Goal: Navigation & Orientation: Find specific page/section

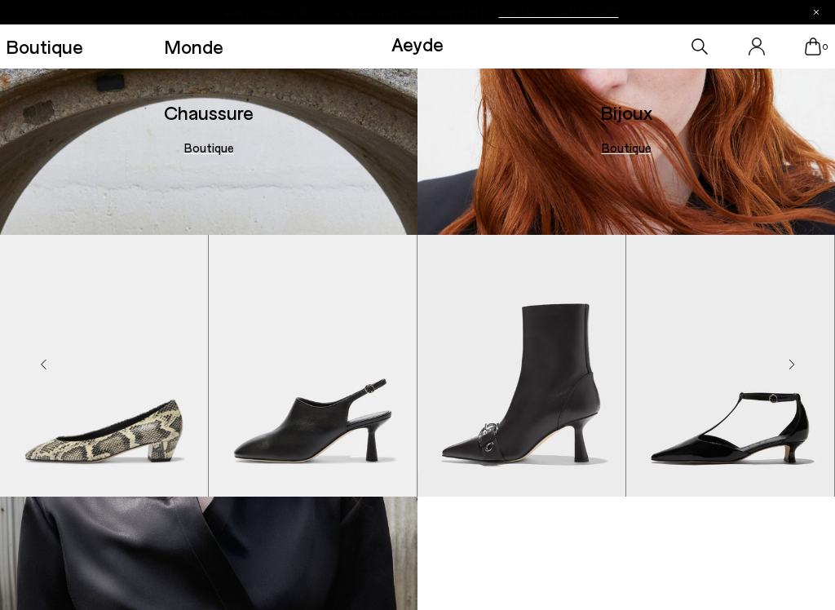
scroll to position [1207, 0]
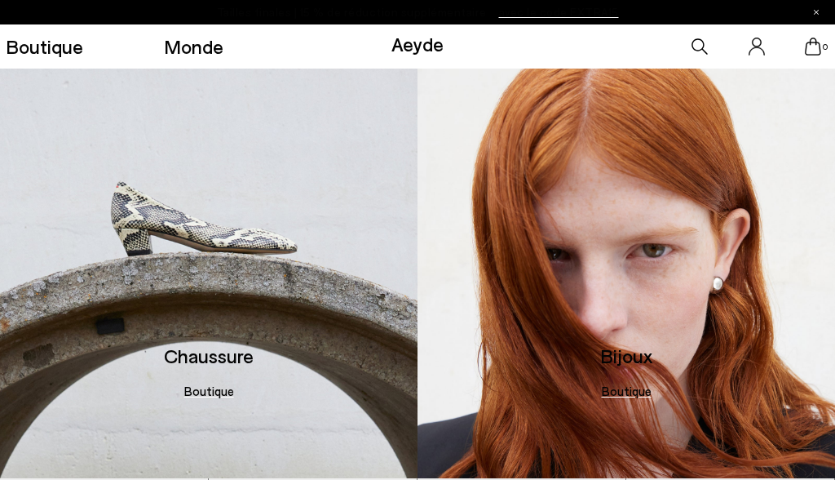
scroll to position [443, 0]
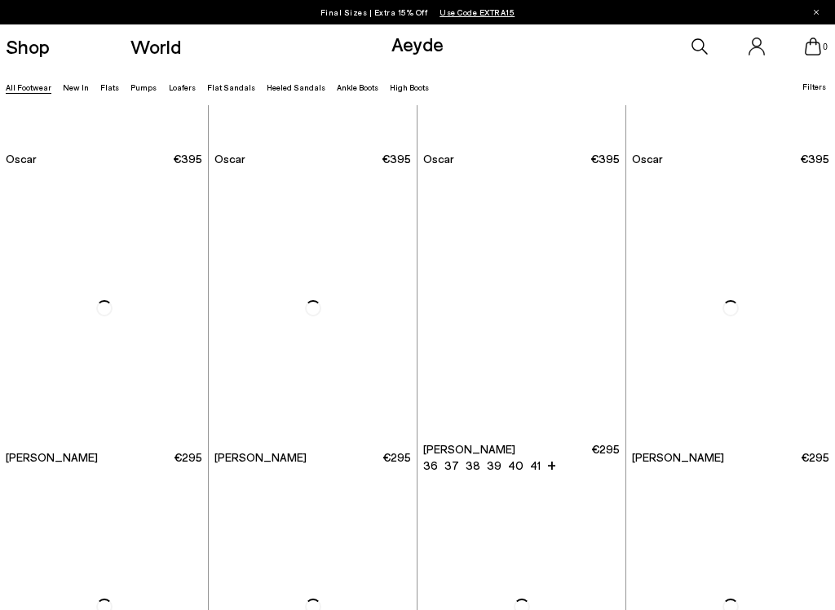
scroll to position [1735, 0]
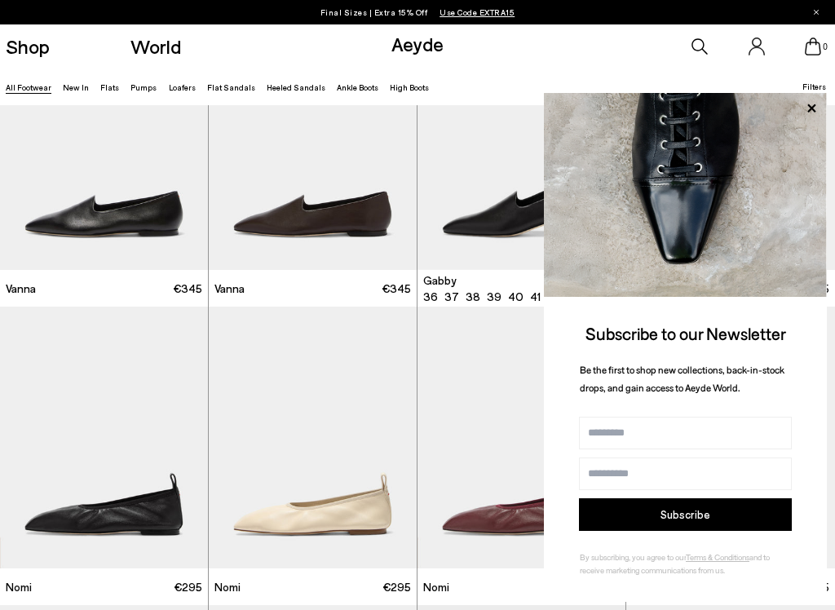
scroll to position [2820, 0]
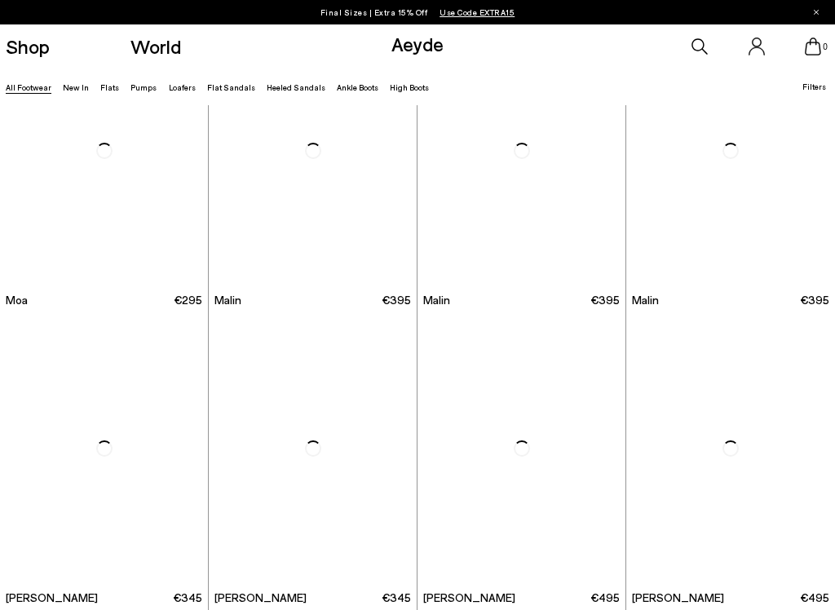
scroll to position [5531, 0]
